Goal: Task Accomplishment & Management: Manage account settings

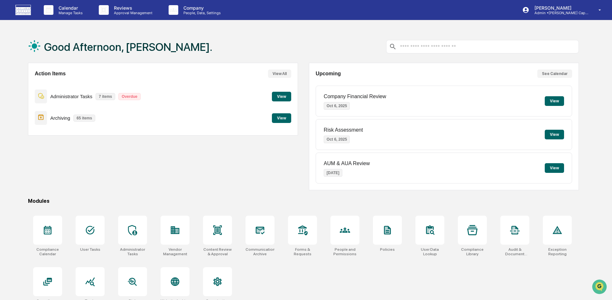
click at [278, 120] on button "View" at bounding box center [281, 118] width 19 height 10
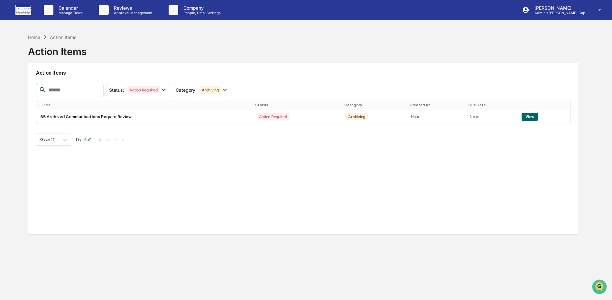
click at [25, 9] on img at bounding box center [22, 10] width 15 height 10
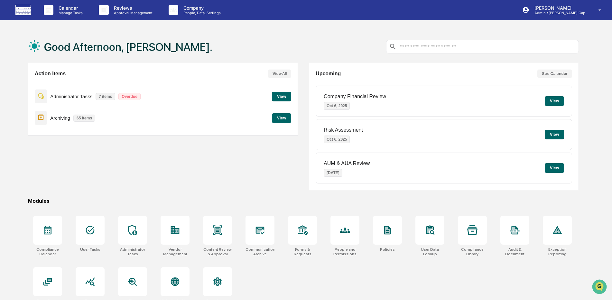
click at [278, 98] on button "View" at bounding box center [281, 97] width 19 height 10
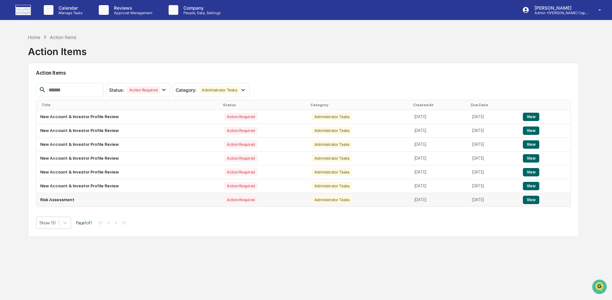
click at [529, 200] on button "View" at bounding box center [531, 200] width 16 height 8
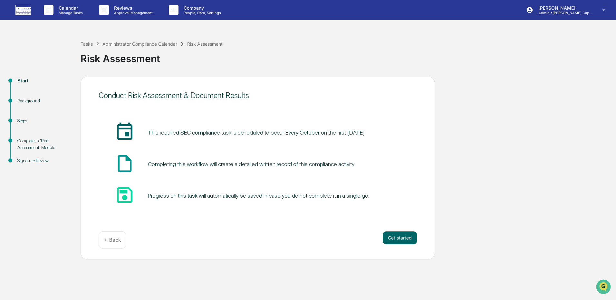
click at [105, 240] on p "← Back" at bounding box center [112, 240] width 17 height 6
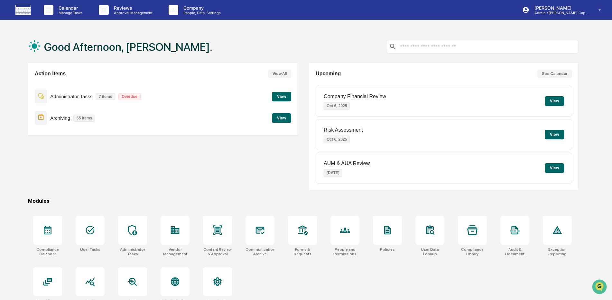
click at [280, 98] on button "View" at bounding box center [281, 97] width 19 height 10
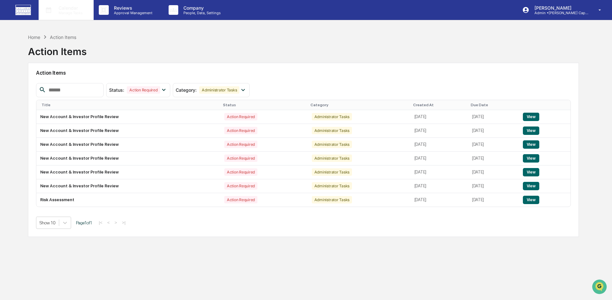
click at [66, 14] on p "Manage Tasks" at bounding box center [69, 13] width 33 height 5
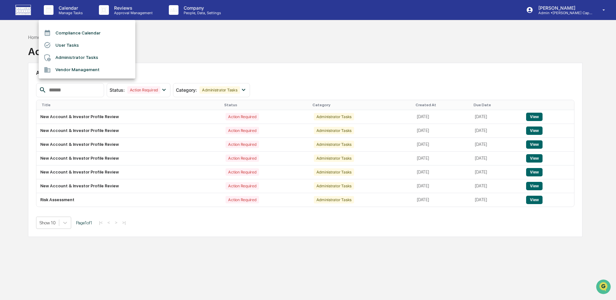
click at [69, 57] on li "Administrator Tasks" at bounding box center [87, 58] width 97 height 12
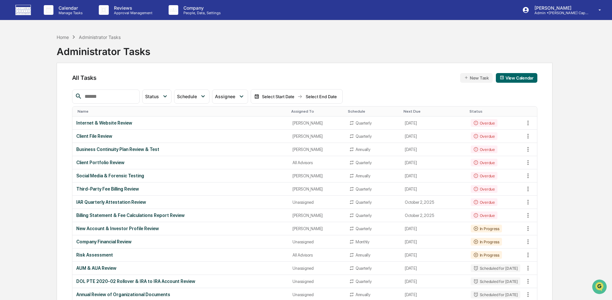
click at [26, 11] on img at bounding box center [22, 10] width 15 height 10
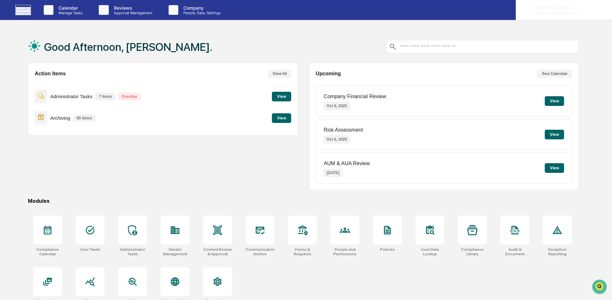
click at [574, 8] on p "[PERSON_NAME]" at bounding box center [560, 7] width 60 height 5
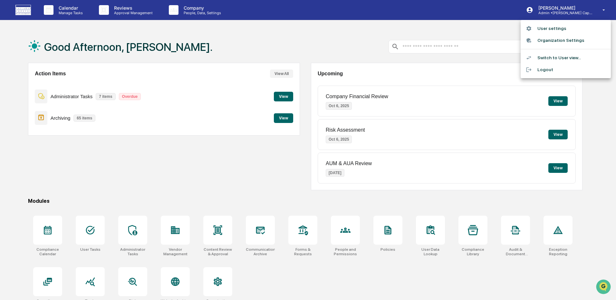
click at [557, 64] on li "Logout" at bounding box center [565, 70] width 90 height 12
